Goal: Task Accomplishment & Management: Complete application form

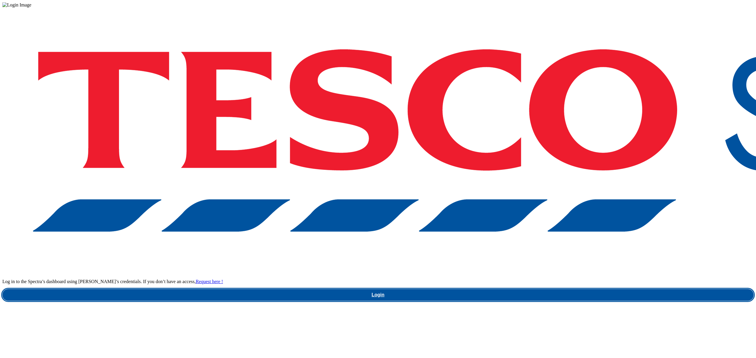
click at [542, 289] on link "Login" at bounding box center [377, 295] width 751 height 12
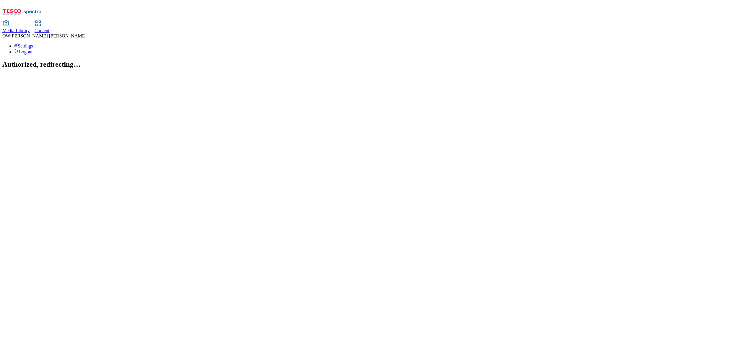
click at [50, 28] on div "Content" at bounding box center [42, 30] width 15 height 5
select select "ghs-[GEOGRAPHIC_DATA]"
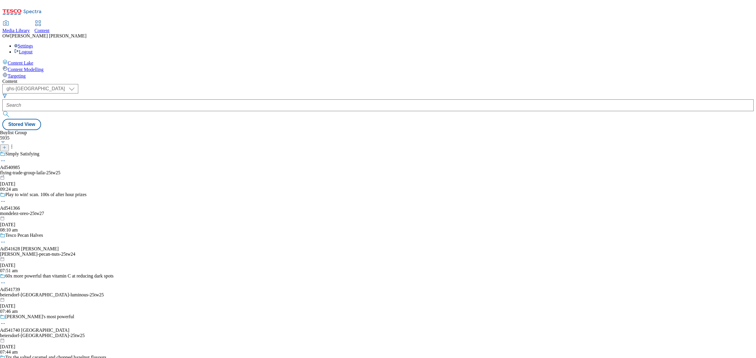
click at [4, 146] on line at bounding box center [4, 147] width 0 height 3
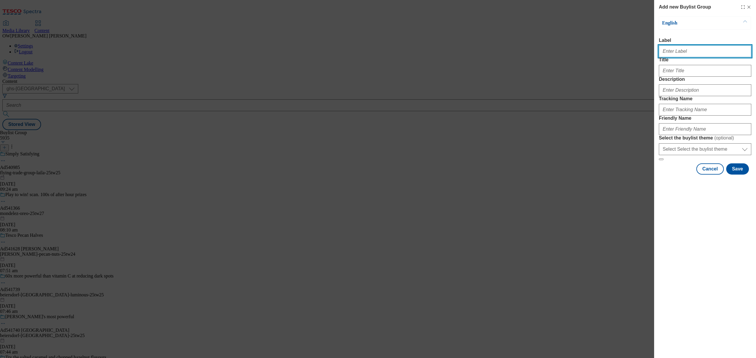
click at [716, 51] on input "Label" at bounding box center [705, 51] width 92 height 12
paste input "Red Bull Variety ad541501"
type input "Red Bull Variety ad541501"
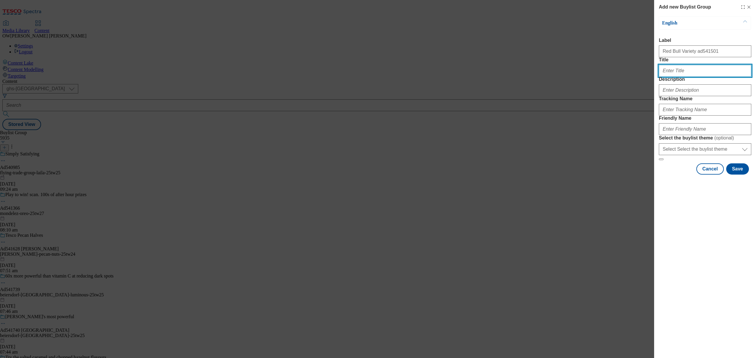
click at [684, 77] on input "Title" at bounding box center [705, 71] width 92 height 12
type input "Red Bull Gives You Wiiings"
click at [674, 96] on input "Description" at bounding box center [705, 90] width 92 height 12
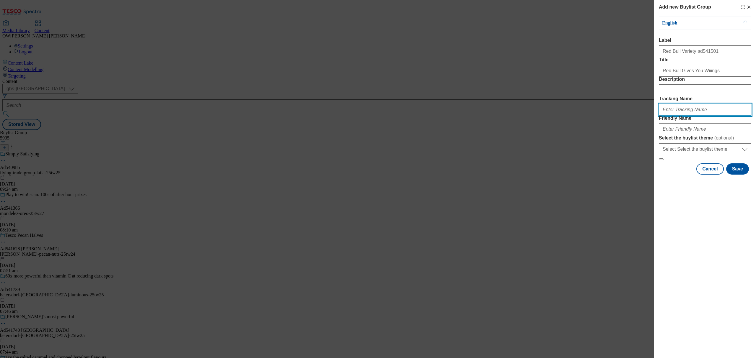
click at [679, 116] on input "Tracking Name" at bounding box center [705, 110] width 92 height 12
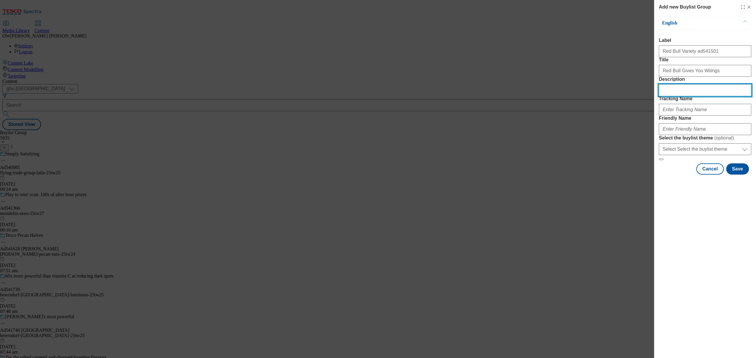
click at [672, 96] on input "Description" at bounding box center [705, 90] width 92 height 12
paste input "DH_Ad541501"
type input "DH_Ad541501"
click at [679, 96] on input "DH_Ad541501" at bounding box center [705, 90] width 92 height 12
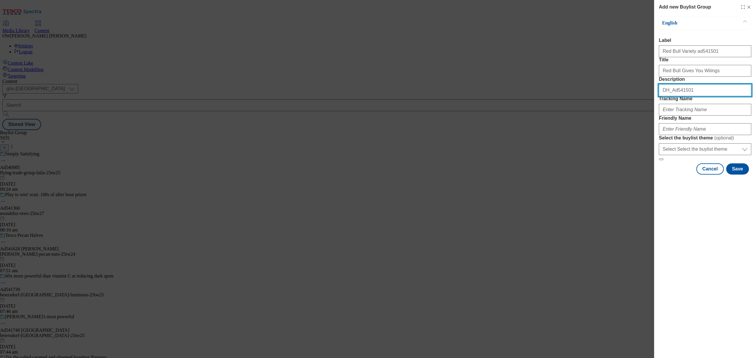
click at [679, 96] on input "DH_Ad541501" at bounding box center [705, 90] width 92 height 12
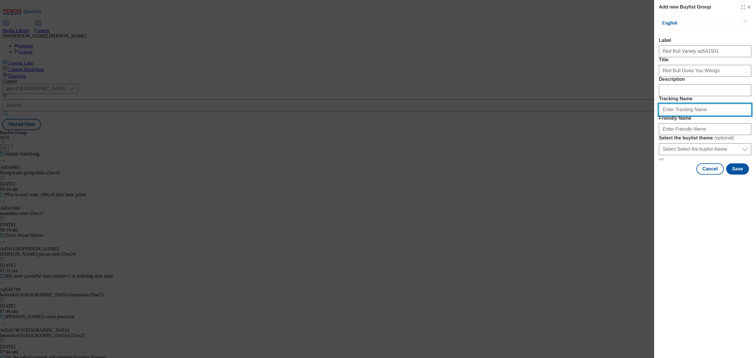
click at [677, 116] on input "Tracking Name" at bounding box center [705, 110] width 92 height 12
paste input "DH_Ad541501"
type input "DH_Ad541501"
click at [672, 135] on input "Friendly Name" at bounding box center [705, 129] width 92 height 12
click at [667, 135] on input "Friendly Name" at bounding box center [705, 129] width 92 height 12
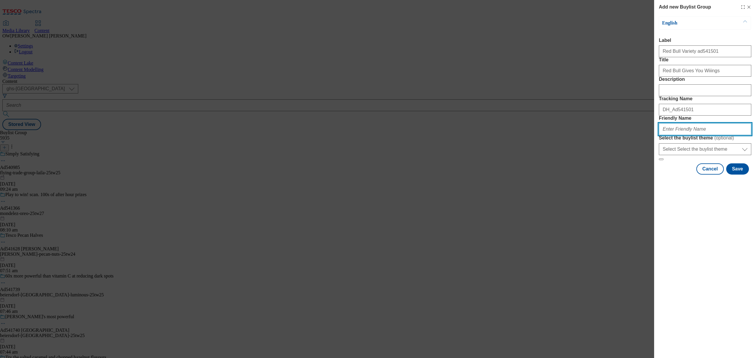
paste input "redbull-variety8pk-25tw25"
type input "redbull-variety8pk-25tw25"
click at [737, 175] on button "Save" at bounding box center [737, 169] width 23 height 11
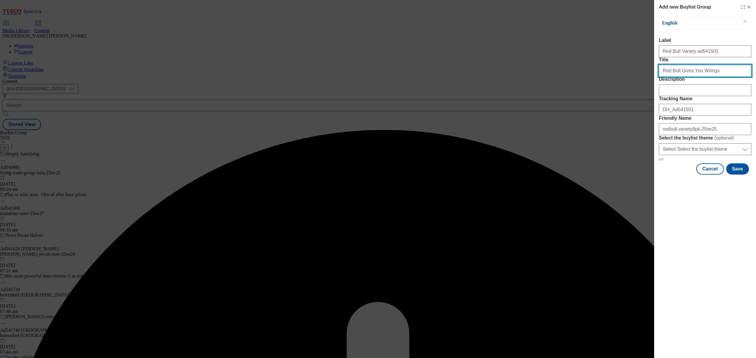
click at [691, 77] on input "Red Bull Gives You Wiiings" at bounding box center [705, 71] width 92 height 12
drag, startPoint x: 713, startPoint y: 82, endPoint x: 677, endPoint y: 78, distance: 36.5
click at [677, 77] on input "Red Bull Gives You Wiiings" at bounding box center [705, 71] width 92 height 12
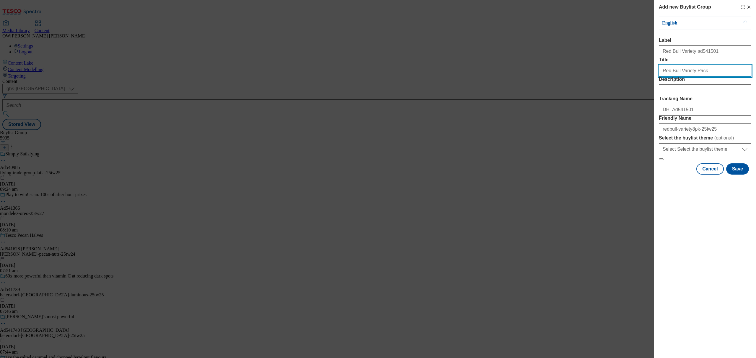
drag, startPoint x: 703, startPoint y: 79, endPoint x: 637, endPoint y: 78, distance: 66.1
click at [637, 78] on div "Add new Buylist Group English Label Red Bull Variety ad541501 Title Red Bull Va…" at bounding box center [378, 179] width 756 height 358
type input "Wiiings With Variety"
click at [735, 175] on button "Save" at bounding box center [737, 169] width 23 height 11
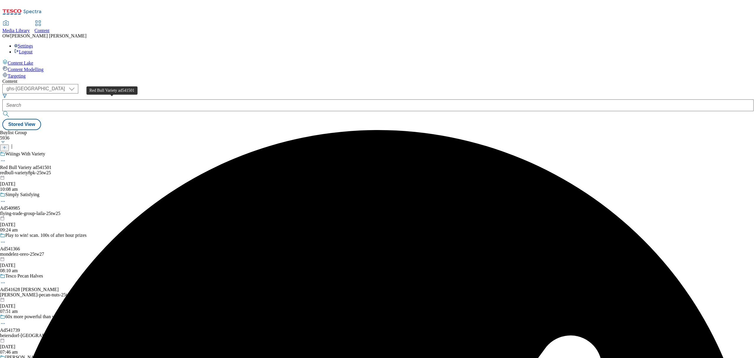
click at [51, 165] on div "Red Bull Variety ad541501" at bounding box center [25, 167] width 51 height 5
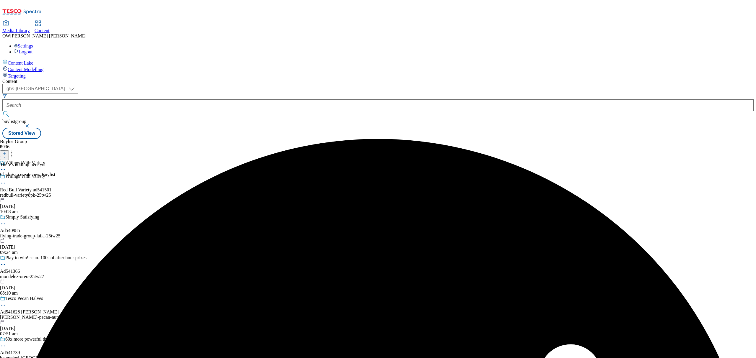
click at [6, 151] on icon at bounding box center [4, 153] width 4 height 4
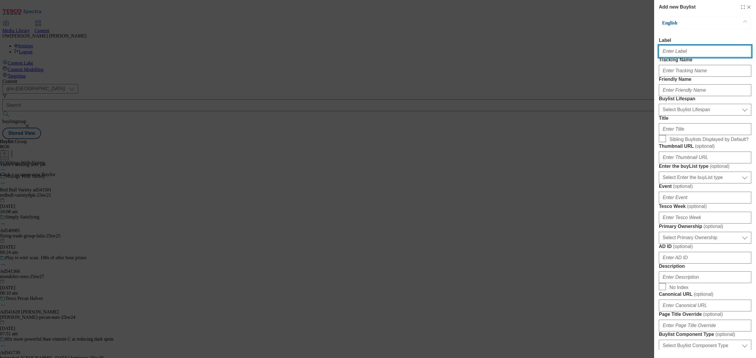
click at [684, 55] on input "Label" at bounding box center [705, 51] width 92 height 12
click at [673, 50] on input "Label" at bounding box center [705, 51] width 92 height 12
paste input "Red Bull Variety ad541501"
type input "Red Bull Variety ad541501"
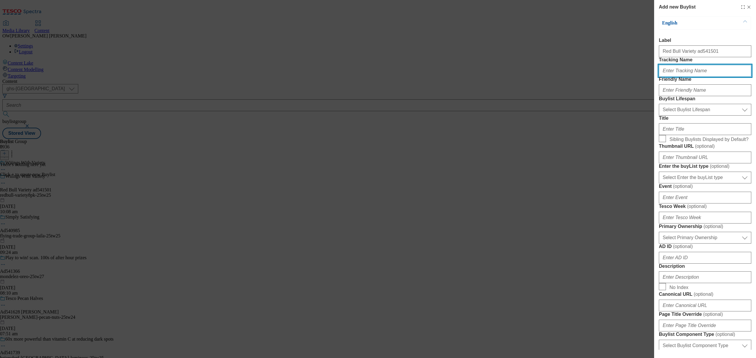
click at [676, 77] on input "Tracking Name" at bounding box center [705, 71] width 92 height 12
paste input "DH_Ad541501"
type input "DH_Ad541501"
click at [702, 96] on input "Friendly Name" at bounding box center [705, 90] width 92 height 12
paste input "redbull-variety8pk-25tw25"
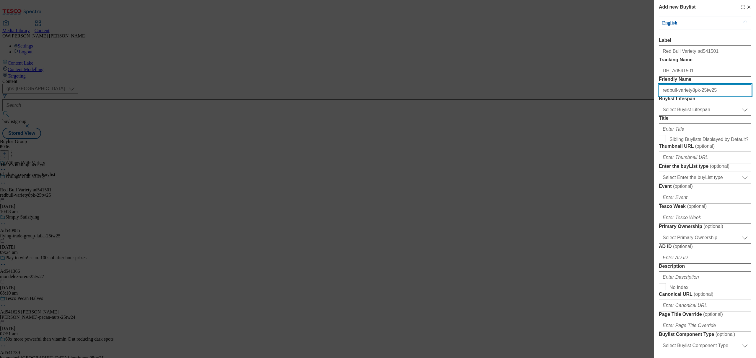
type input "redbull-variety8pk-25tw25"
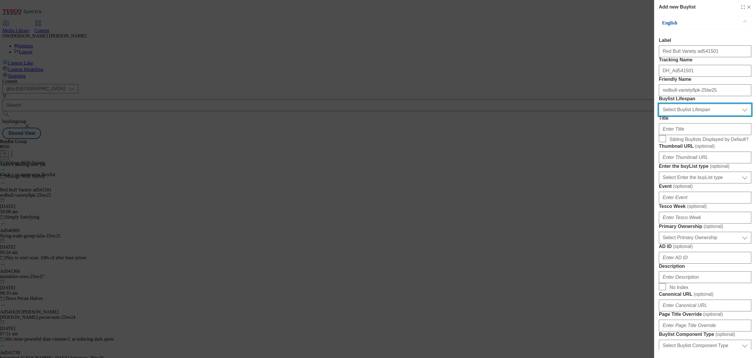
click at [674, 116] on select "Select Buylist Lifespan evergreen seasonal tactical" at bounding box center [705, 110] width 92 height 12
select select "evergreen"
click at [659, 116] on select "Select Buylist Lifespan evergreen seasonal tactical" at bounding box center [705, 110] width 92 height 12
click at [674, 135] on input "Title" at bounding box center [705, 129] width 92 height 12
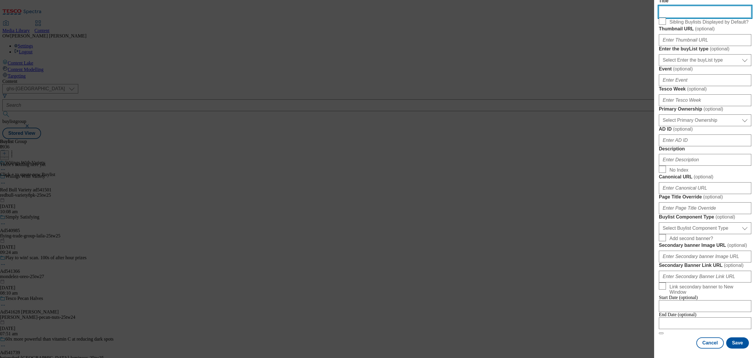
scroll to position [197, 0]
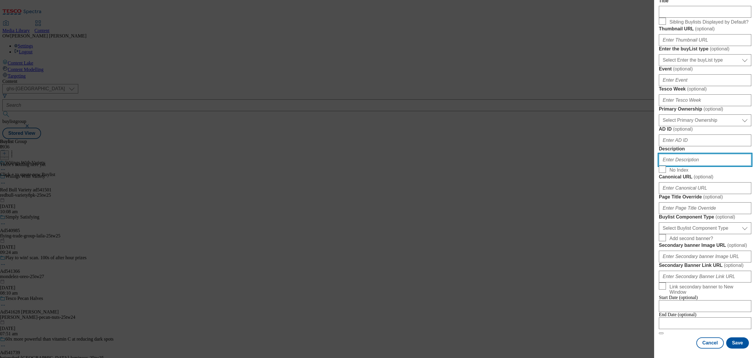
click at [687, 166] on input "Description" at bounding box center [705, 160] width 92 height 12
click at [736, 339] on button "Save" at bounding box center [737, 343] width 23 height 11
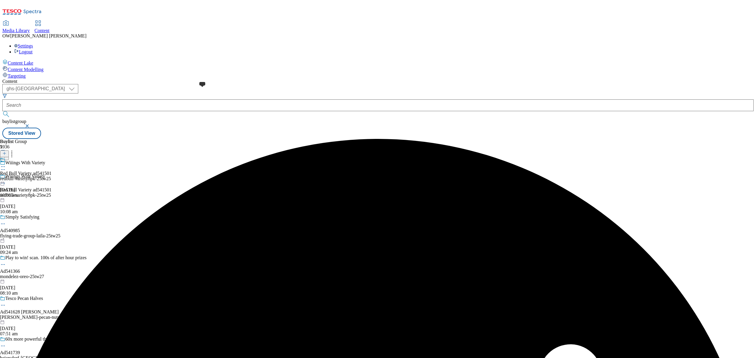
click at [5, 157] on span at bounding box center [5, 160] width 0 height 6
click at [6, 151] on icon at bounding box center [4, 153] width 4 height 4
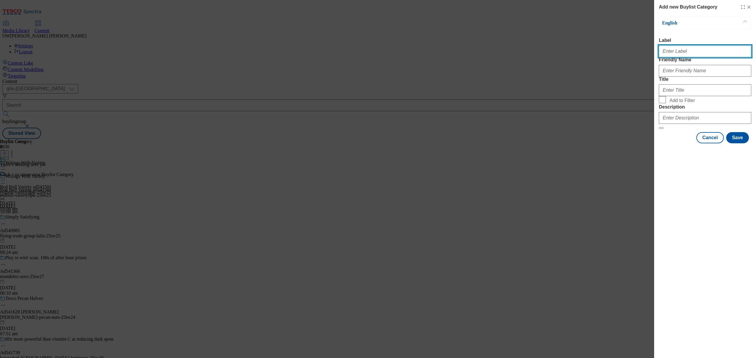
click at [700, 53] on input "Label" at bounding box center [705, 51] width 92 height 12
paste input "Red Bull Variety ad541501"
type input "Red Bull Variety ad541501"
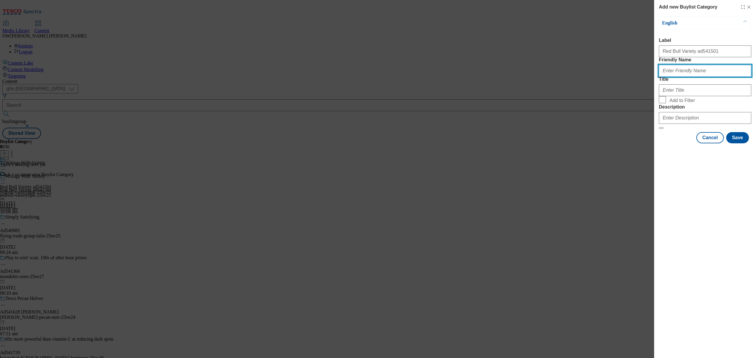
click at [696, 77] on input "Friendly Name" at bounding box center [705, 71] width 92 height 12
paste input "redbull-variety8pk-25tw25"
type input "redbull-variety8pk-25tw25"
click at [671, 96] on input "Title" at bounding box center [705, 90] width 92 height 12
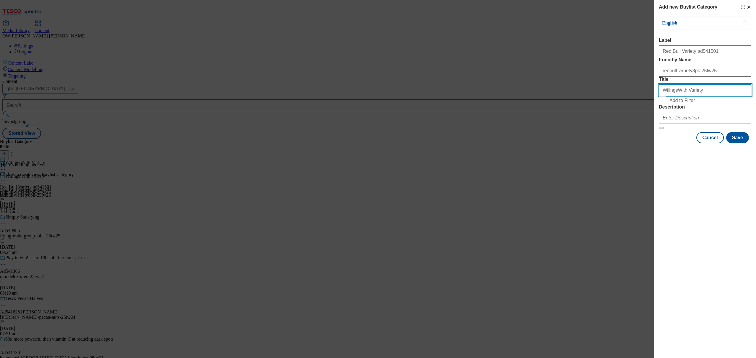
click at [674, 96] on input "WiiingsWith Variety" at bounding box center [705, 90] width 92 height 12
type input "Wiiings With Variety"
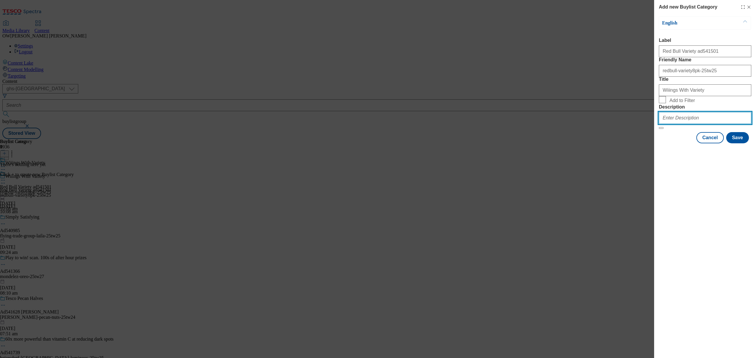
click at [726, 124] on input "Description" at bounding box center [705, 118] width 92 height 12
click at [741, 153] on div "Modal" at bounding box center [705, 149] width 102 height 8
drag, startPoint x: 740, startPoint y: 180, endPoint x: 735, endPoint y: 182, distance: 6.1
click at [740, 143] on button "Save" at bounding box center [737, 137] width 23 height 11
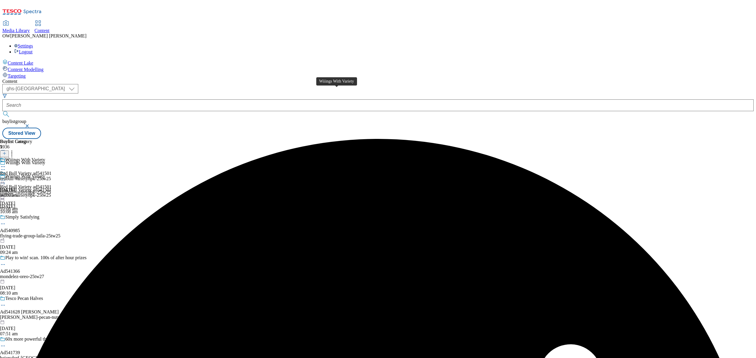
click at [45, 157] on div "Wiiings With Variety" at bounding box center [25, 159] width 40 height 5
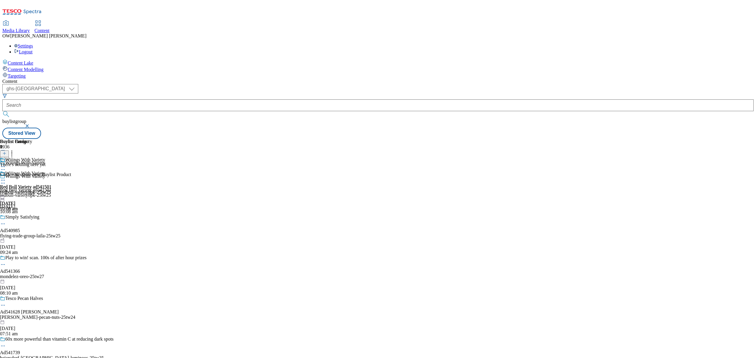
click at [4, 152] on line at bounding box center [4, 153] width 0 height 3
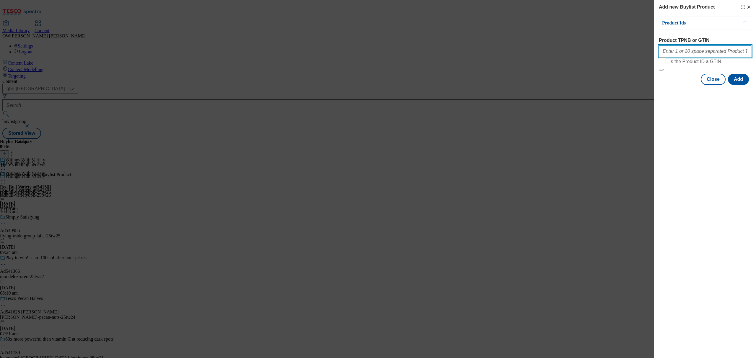
click at [684, 55] on input "Product TPNB or GTIN" at bounding box center [705, 51] width 92 height 12
paste input "92909796 72111986 66317435 96237789 57951808 54948622 96818102 88243572"
type input "92909796 72111986 66317435 96237789 57951808 54948622 96818102 88243572"
click at [737, 85] on button "Add" at bounding box center [738, 79] width 21 height 11
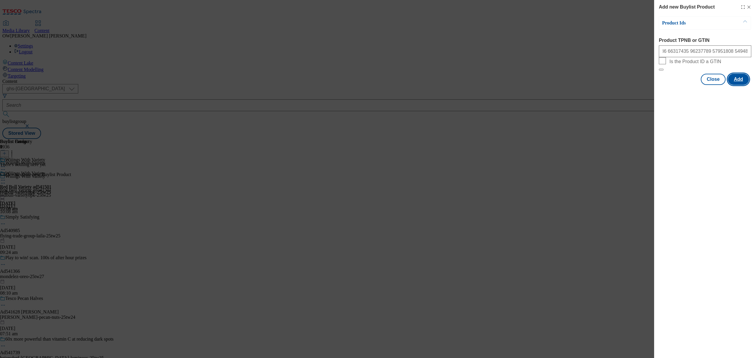
scroll to position [0, 0]
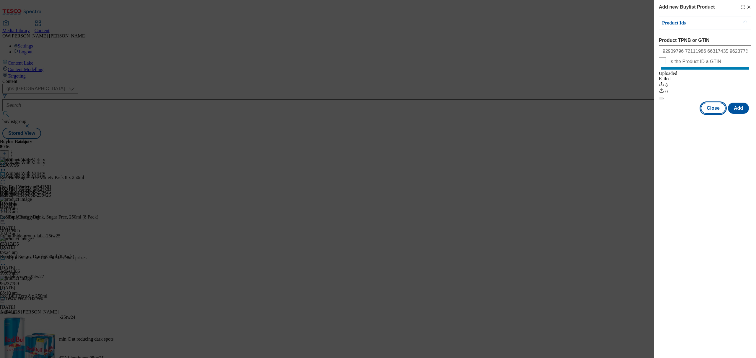
click at [713, 114] on button "Close" at bounding box center [712, 108] width 25 height 11
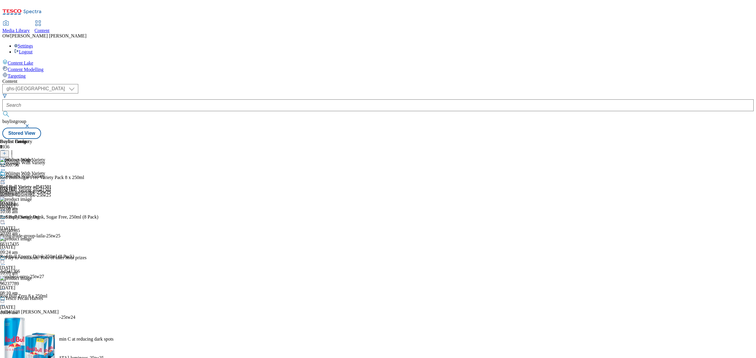
click at [6, 177] on icon at bounding box center [3, 180] width 6 height 6
click at [35, 216] on button "Preview" at bounding box center [23, 219] width 23 height 7
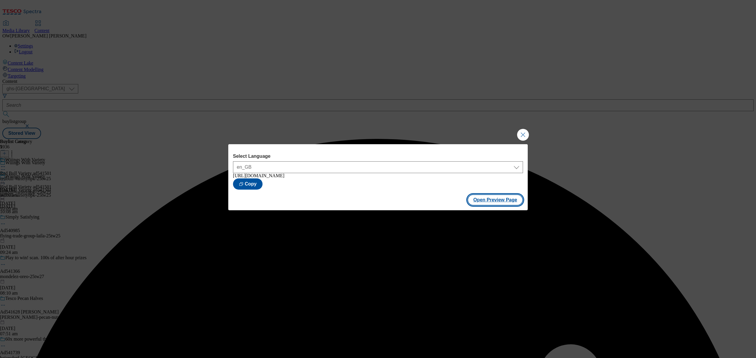
click at [500, 201] on button "Open Preview Page" at bounding box center [495, 200] width 56 height 11
click at [521, 129] on button "Close Modal" at bounding box center [523, 135] width 12 height 12
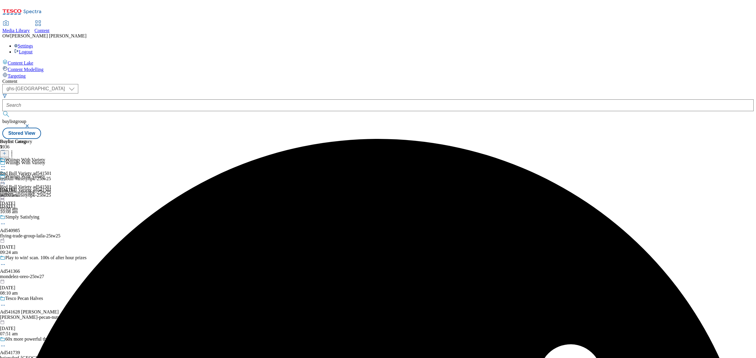
click at [6, 177] on icon at bounding box center [3, 180] width 6 height 6
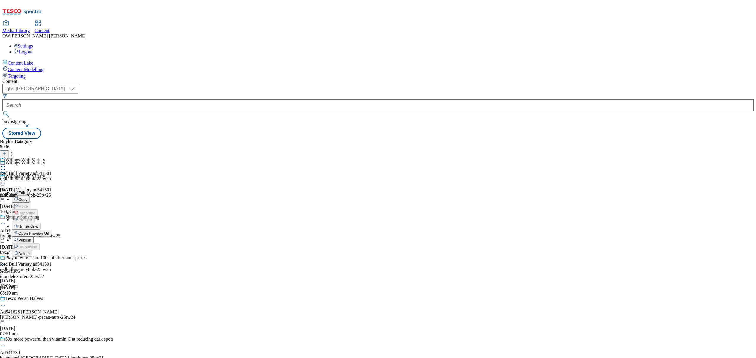
click at [31, 238] on span "Publish" at bounding box center [24, 240] width 13 height 4
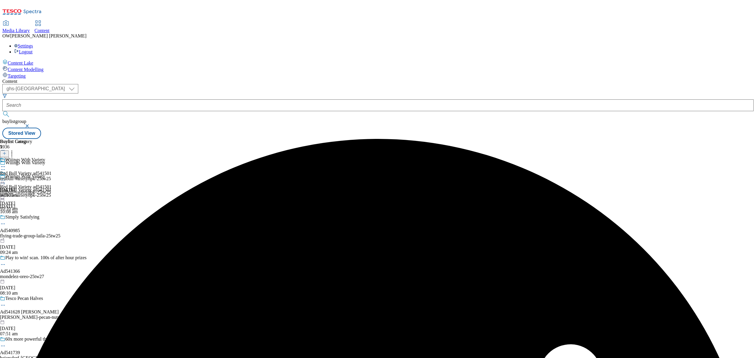
click at [4, 155] on line at bounding box center [4, 156] width 0 height 3
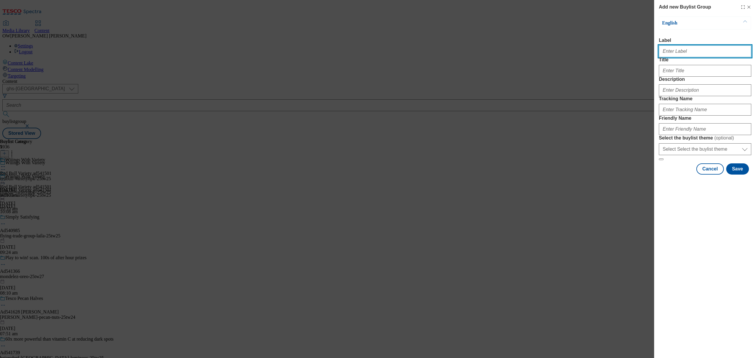
click at [690, 51] on input "Label" at bounding box center [705, 51] width 92 height 12
click at [671, 50] on input "Label" at bounding box center [705, 51] width 92 height 12
paste input "Red Bull SF ad541502"
type input "Red Bull SF ad541502"
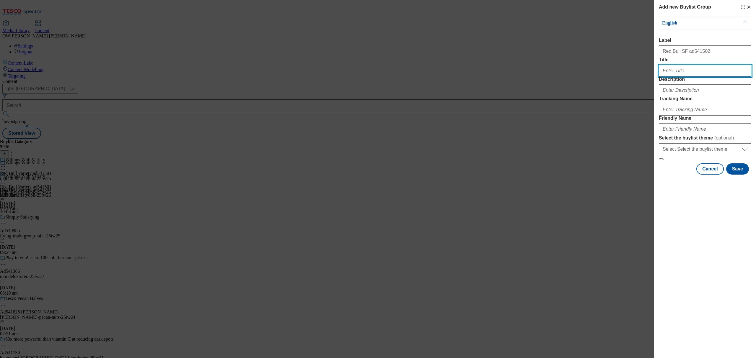
click at [681, 77] on input "Title" at bounding box center [705, 71] width 92 height 12
click at [678, 96] on input "Description" at bounding box center [705, 90] width 92 height 12
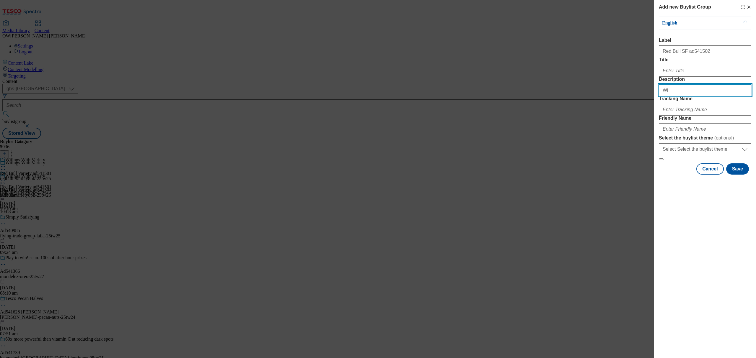
type input "W"
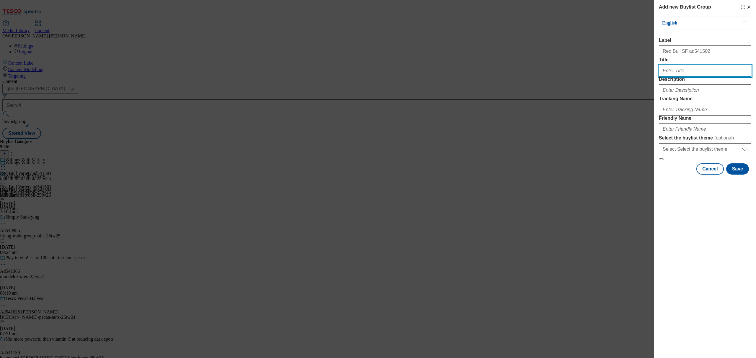
click at [686, 77] on input "Title" at bounding box center [705, 71] width 92 height 12
type input "Wiiings To Share"
click at [687, 96] on input "Description" at bounding box center [705, 90] width 92 height 12
click at [679, 155] on form "Label Red Bull SF ad541502 Title Wiiings To Share Description Tracking Name Fri…" at bounding box center [705, 99] width 92 height 123
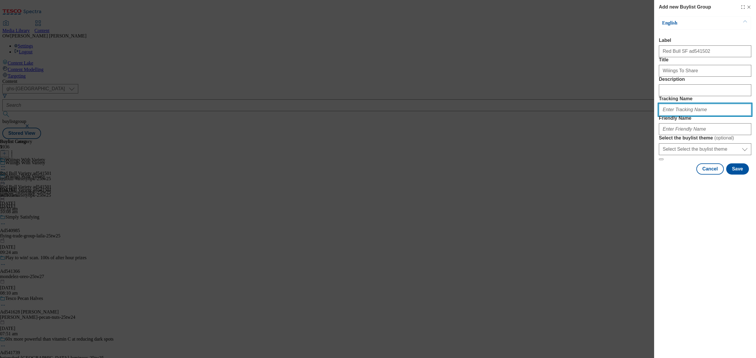
drag, startPoint x: 678, startPoint y: 142, endPoint x: 645, endPoint y: 142, distance: 33.1
click at [678, 116] on input "Tracking Name" at bounding box center [705, 110] width 92 height 12
click at [674, 116] on input "Tracking Name" at bounding box center [705, 110] width 92 height 12
paste input "DH_Ad541502"
type input "DH_Ad541502"
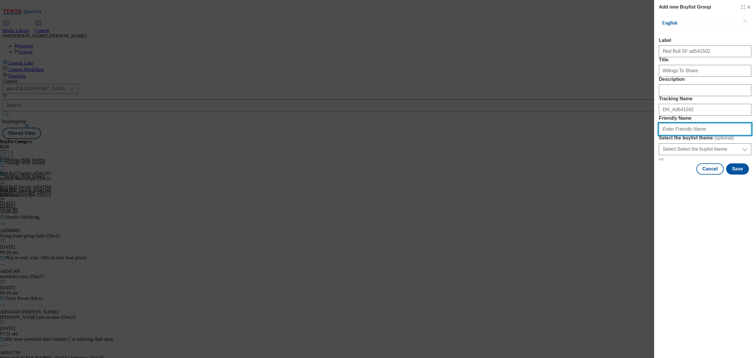
click at [684, 135] on input "Friendly Name" at bounding box center [705, 129] width 92 height 12
paste input "redbull-sf8pk-25tw25"
type input "redbull-sf8pk-25tw25"
click at [736, 175] on button "Save" at bounding box center [737, 169] width 23 height 11
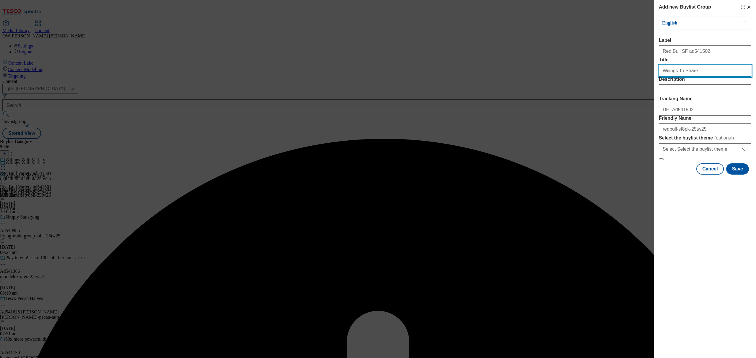
click at [698, 77] on input "Wiiings To Share" at bounding box center [705, 71] width 92 height 12
type input "Wiiings To Share"
click at [736, 175] on button "Save" at bounding box center [737, 169] width 23 height 11
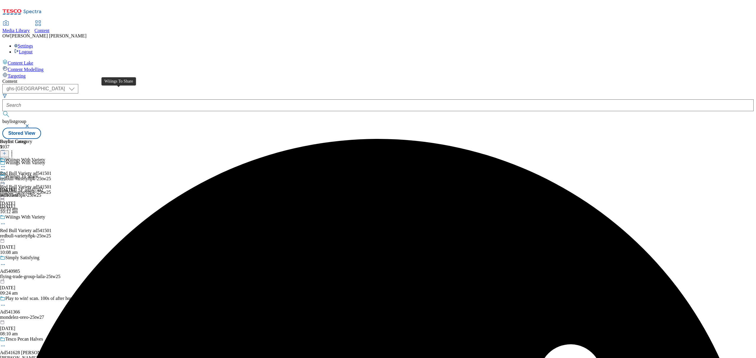
click at [38, 174] on div "Wiiings To Share" at bounding box center [21, 176] width 33 height 5
click at [6, 151] on icon at bounding box center [4, 153] width 4 height 4
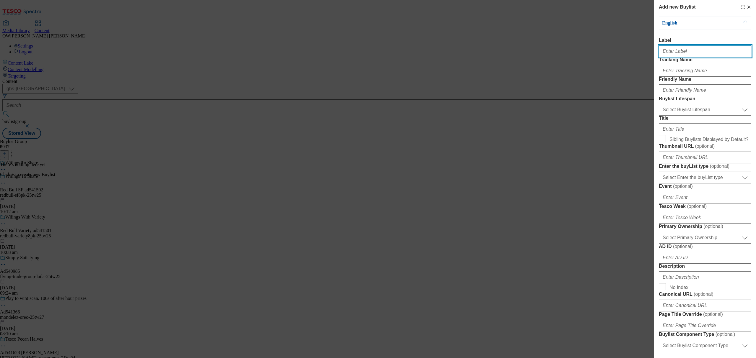
drag, startPoint x: 688, startPoint y: 55, endPoint x: 625, endPoint y: 62, distance: 63.5
click at [688, 55] on input "Label" at bounding box center [705, 51] width 92 height 12
click at [671, 51] on input "Label" at bounding box center [705, 51] width 92 height 12
paste input "Red Bull SF ad541502"
type input "Red Bull SF ad541502"
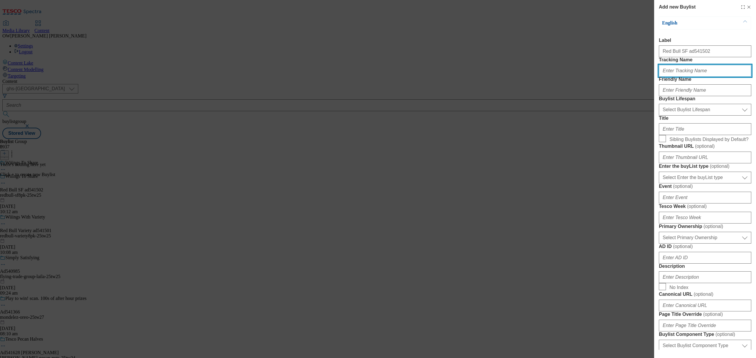
click at [675, 77] on input "Tracking Name" at bounding box center [705, 71] width 92 height 12
paste input "DH_Ad541502"
type input "DH_Ad541502"
click at [675, 96] on input "Friendly Name" at bounding box center [705, 90] width 92 height 12
paste input "redbull-sf8pk-25tw25"
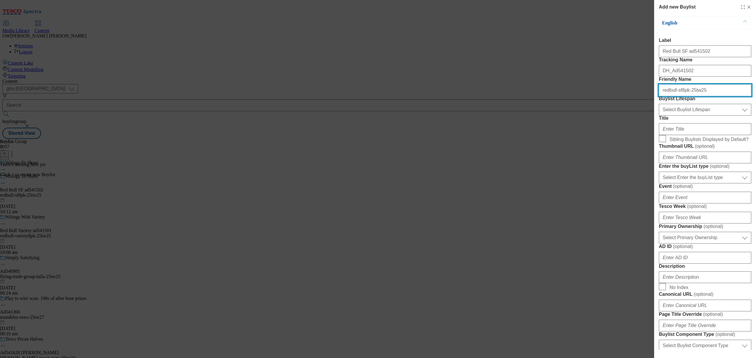
type input "redbull-sf8pk-25tw25"
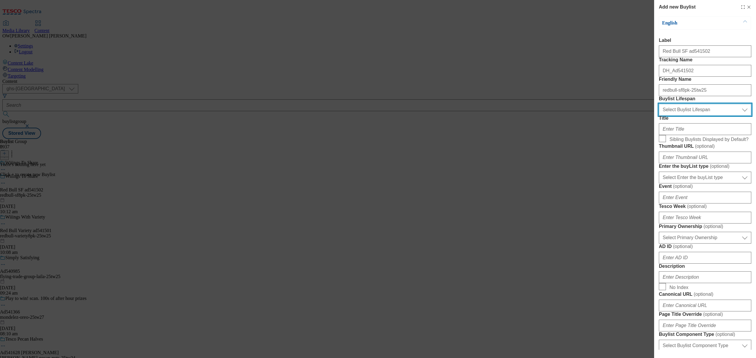
click at [668, 116] on select "Select Buylist Lifespan evergreen seasonal tactical" at bounding box center [705, 110] width 92 height 12
select select "evergreen"
click at [659, 116] on select "Select Buylist Lifespan evergreen seasonal tactical" at bounding box center [705, 110] width 92 height 12
click at [677, 135] on input "Title" at bounding box center [705, 129] width 92 height 12
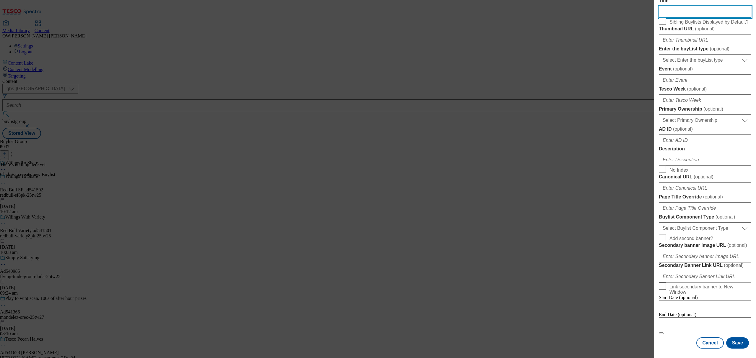
scroll to position [337, 0]
click at [731, 338] on button "Save" at bounding box center [737, 343] width 23 height 11
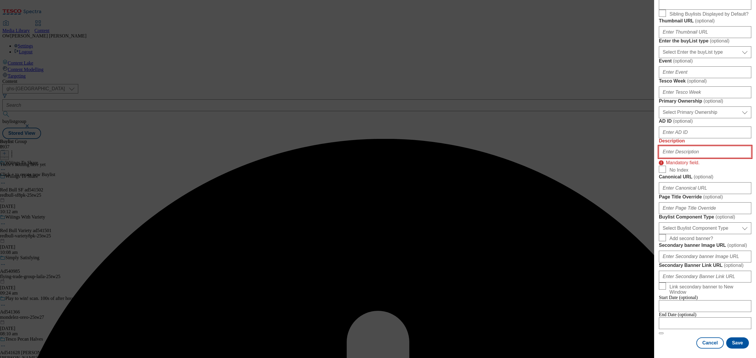
click at [716, 146] on input "Description" at bounding box center [705, 152] width 92 height 12
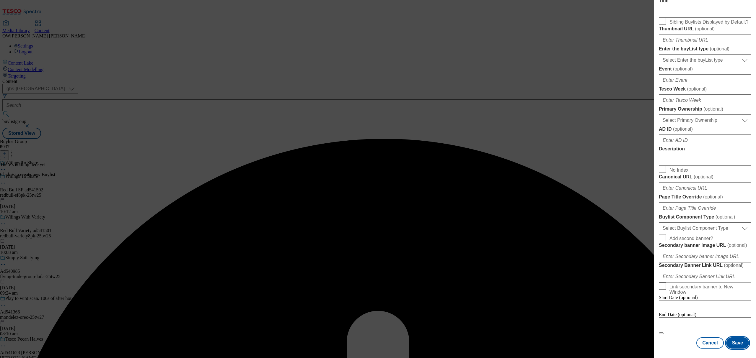
click at [738, 338] on button "Save" at bounding box center [737, 343] width 23 height 11
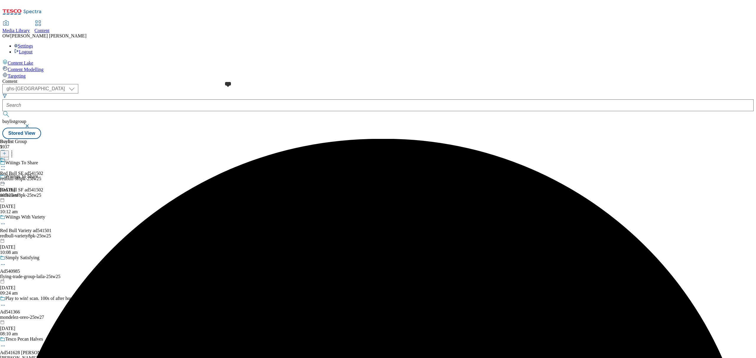
click at [5, 157] on span at bounding box center [5, 160] width 0 height 6
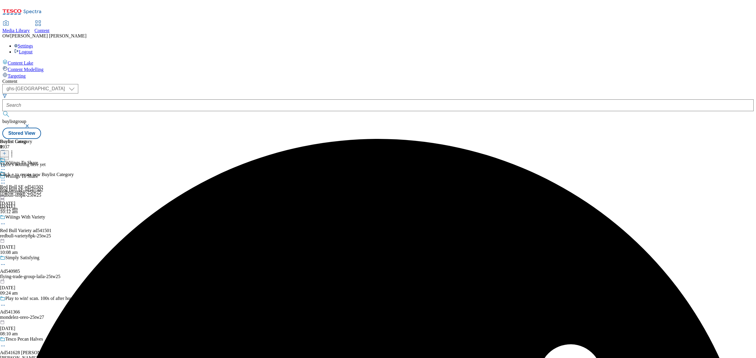
click at [4, 152] on line at bounding box center [4, 153] width 0 height 3
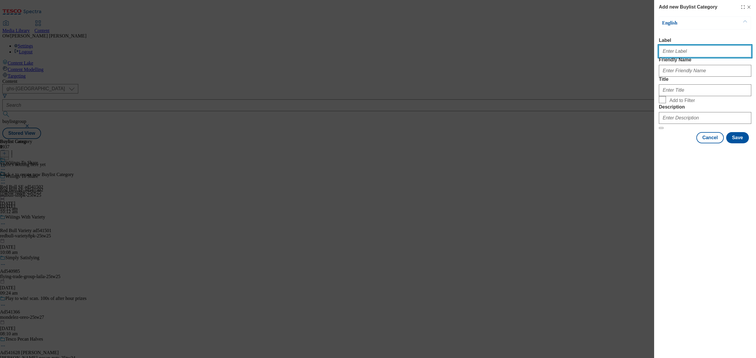
click at [693, 53] on input "Label" at bounding box center [705, 51] width 92 height 12
click at [702, 51] on input "Label" at bounding box center [705, 51] width 92 height 12
paste input "Red Bull SF ad541502"
type input "Red Bull SF ad541502"
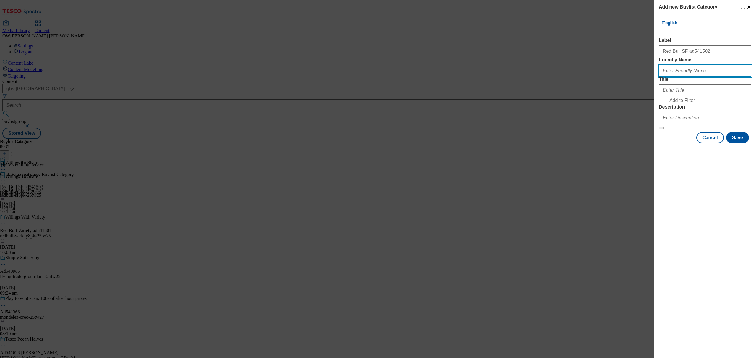
click at [690, 77] on input "Friendly Name" at bounding box center [705, 71] width 92 height 12
paste input "redbull-sf8pk-25tw25"
type input "redbull-sf8pk-25tw25"
click at [669, 96] on input "Title" at bounding box center [705, 90] width 92 height 12
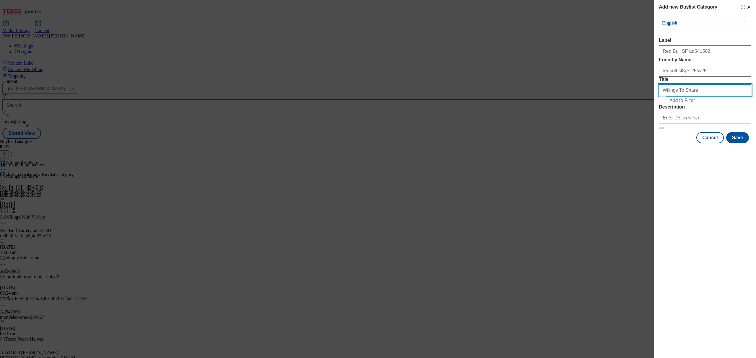
type input "Wiiings To Share"
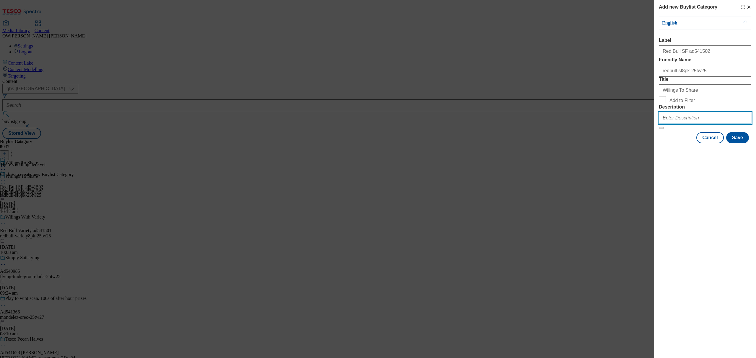
click at [719, 124] on input "Description" at bounding box center [705, 118] width 92 height 12
click at [742, 153] on div "Modal" at bounding box center [705, 149] width 102 height 8
click at [741, 143] on button "Save" at bounding box center [737, 137] width 23 height 11
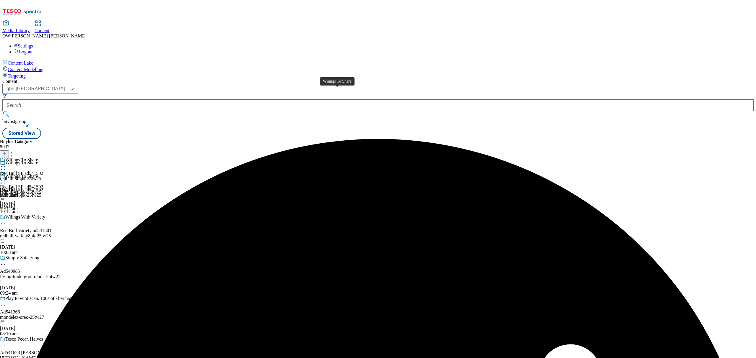
click at [38, 157] on div "Wiiings To Share" at bounding box center [21, 159] width 33 height 5
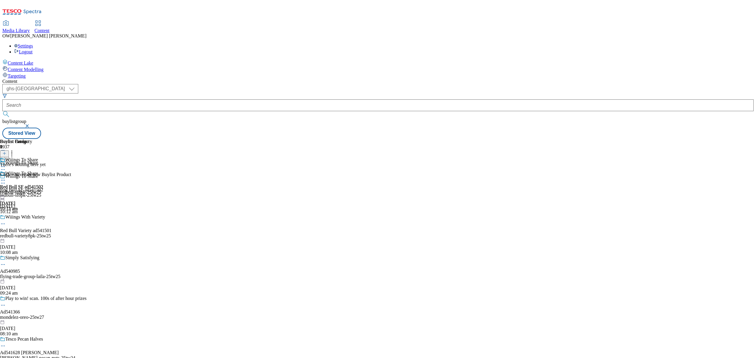
click at [9, 151] on button at bounding box center [4, 154] width 9 height 7
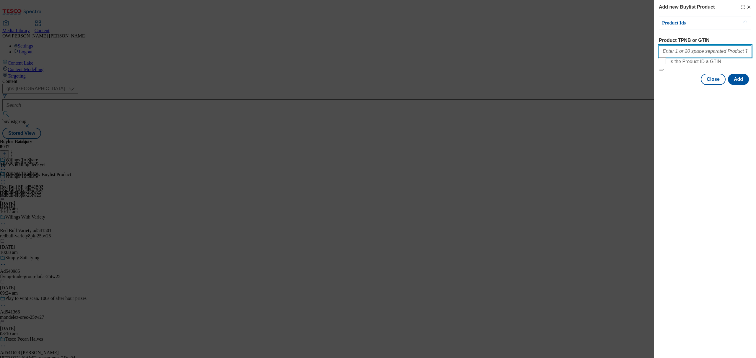
click at [701, 55] on input "Product TPNB or GTIN" at bounding box center [705, 51] width 92 height 12
paste input "72111986 92909796 66317435 96237789 57951808 54948622 96818102 88243572"
type input "72111986 92909796 66317435 96237789 57951808 54948622 96818102 88243572"
click at [737, 85] on button "Add" at bounding box center [738, 79] width 21 height 11
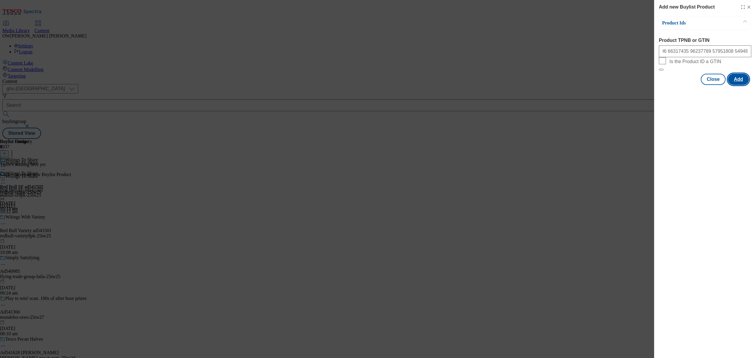
scroll to position [0, 0]
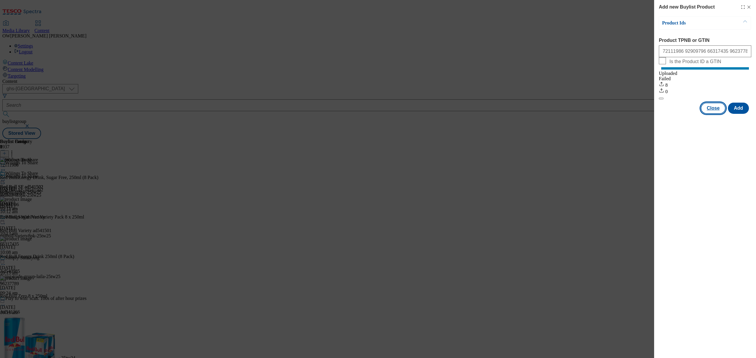
click at [711, 114] on button "Close" at bounding box center [712, 108] width 25 height 11
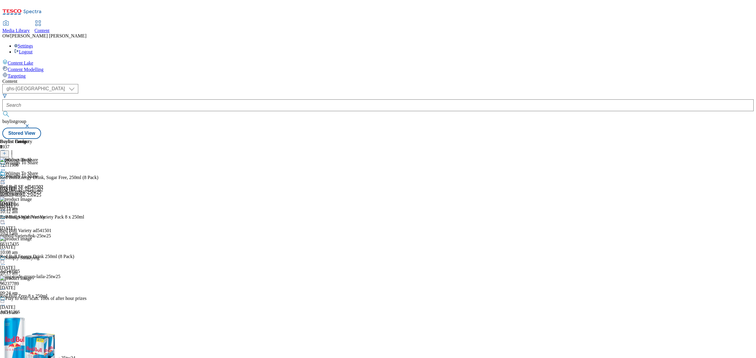
click at [6, 177] on icon at bounding box center [3, 180] width 6 height 6
click at [35, 216] on button "Preview" at bounding box center [23, 219] width 23 height 7
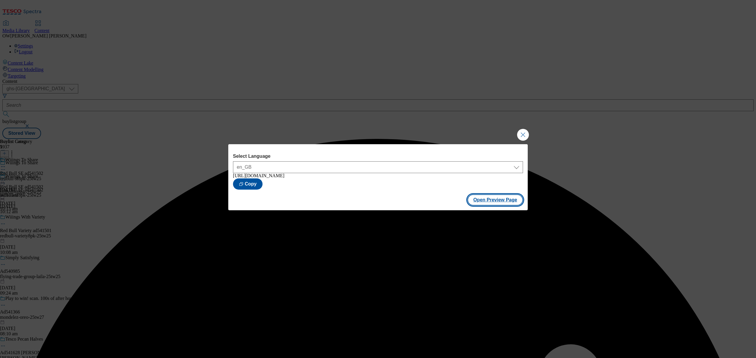
click at [489, 202] on button "Open Preview Page" at bounding box center [495, 200] width 56 height 11
click at [525, 132] on button "Close Modal" at bounding box center [523, 135] width 12 height 12
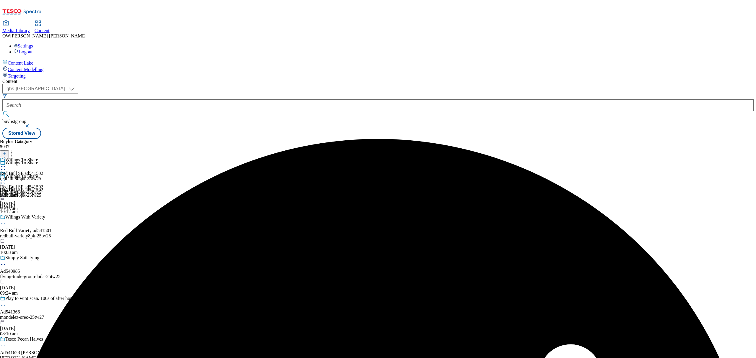
click at [6, 177] on icon at bounding box center [3, 180] width 6 height 6
click at [31, 238] on span "Publish" at bounding box center [24, 240] width 13 height 4
